Goal: Task Accomplishment & Management: Use online tool/utility

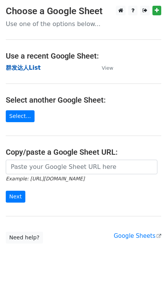
click at [19, 67] on strong "群发达人List" at bounding box center [23, 67] width 35 height 7
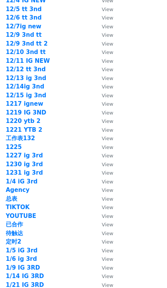
scroll to position [1091, 0]
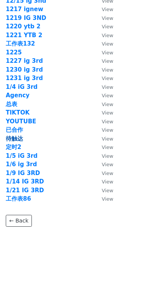
click at [20, 139] on strong "待触达" at bounding box center [14, 138] width 17 height 7
click at [21, 138] on strong "待触达" at bounding box center [14, 138] width 17 height 7
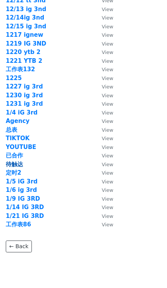
scroll to position [1052, 0]
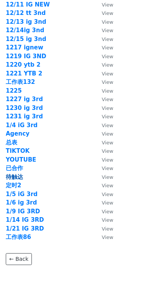
click at [18, 177] on strong "待触达" at bounding box center [14, 177] width 17 height 7
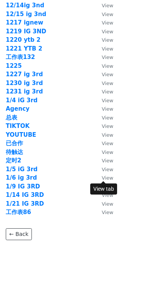
scroll to position [1091, 0]
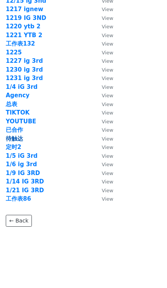
click at [10, 139] on strong "待触达" at bounding box center [14, 138] width 17 height 7
click at [11, 138] on strong "待触达" at bounding box center [14, 138] width 17 height 7
click at [12, 138] on strong "待触达" at bounding box center [14, 138] width 17 height 7
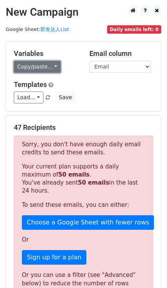
click at [45, 70] on link "Copy/paste..." at bounding box center [37, 67] width 47 height 12
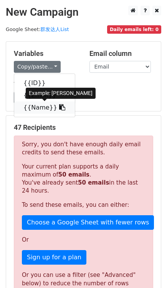
click at [41, 108] on link "{{Name}}" at bounding box center [44, 108] width 61 height 12
